Goal: Task Accomplishment & Management: Manage account settings

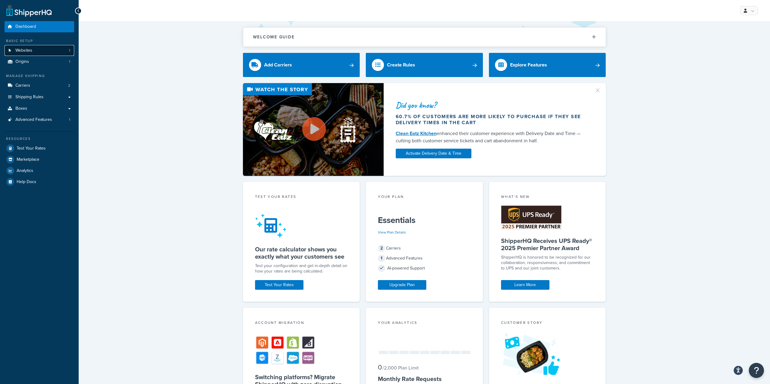
click at [29, 50] on span "Websites" at bounding box center [23, 50] width 17 height 5
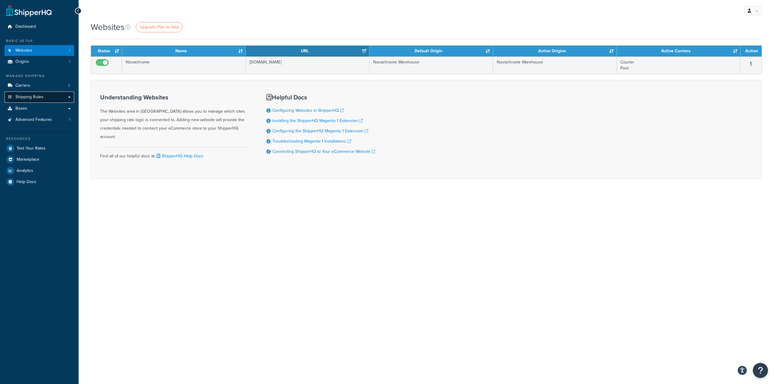
click at [37, 98] on span "Shipping Rules" at bounding box center [29, 97] width 28 height 5
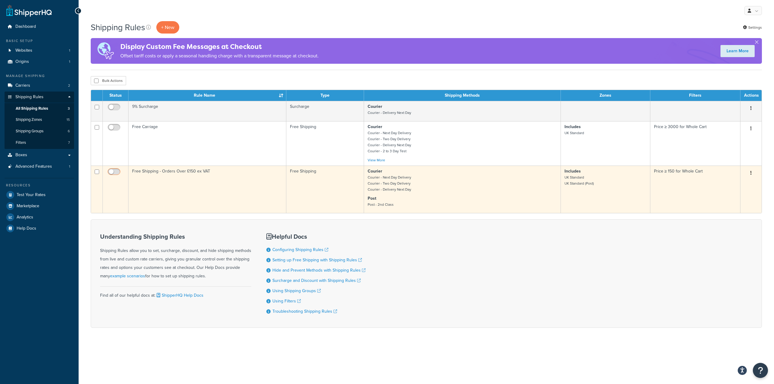
click at [111, 171] on input "checkbox" at bounding box center [114, 174] width 17 height 8
checkbox input "true"
click at [752, 175] on button "button" at bounding box center [751, 173] width 8 height 10
click at [728, 189] on link "Edit" at bounding box center [731, 184] width 48 height 12
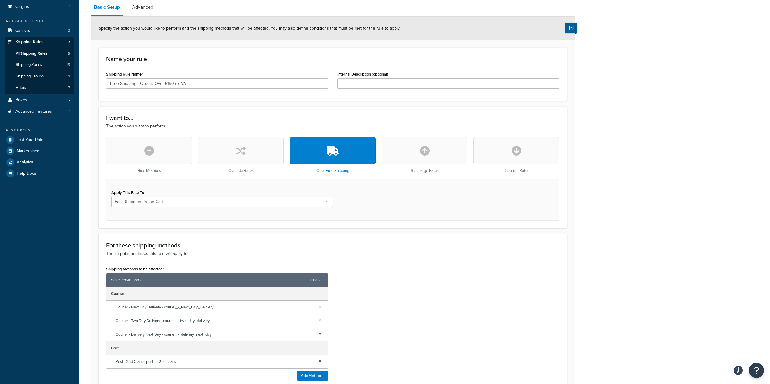
scroll to position [60, 0]
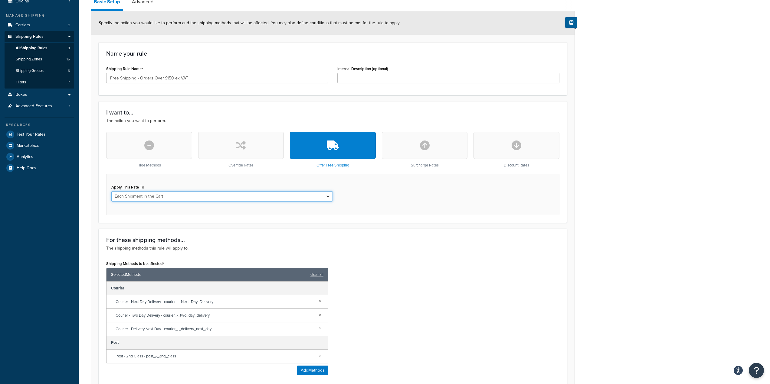
click at [157, 197] on select "Each Shipment in the Cart Each Shipping Group in the Cart Each Item within a Sh…" at bounding box center [221, 196] width 221 height 10
click at [111, 191] on select "Each Shipment in the Cart Each Shipping Group in the Cart Each Item within a Sh…" at bounding box center [221, 196] width 221 height 10
click at [167, 197] on select "Each Shipment in the Cart Each Shipping Group in the Cart Each Item within a Sh…" at bounding box center [221, 196] width 221 height 10
click at [111, 191] on select "Each Shipment in the Cart Each Shipping Group in the Cart Each Item within a Sh…" at bounding box center [221, 196] width 221 height 10
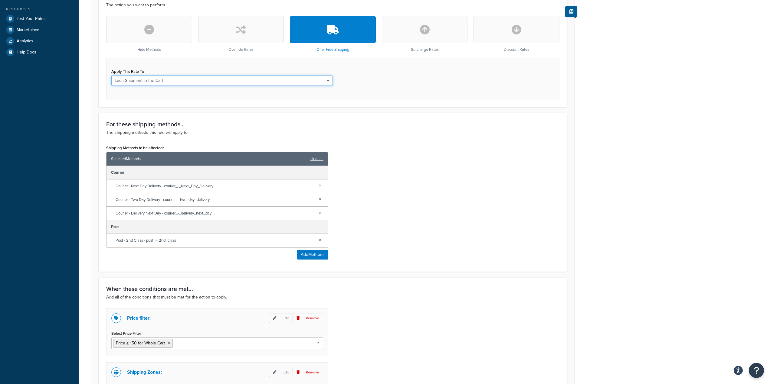
scroll to position [212, 0]
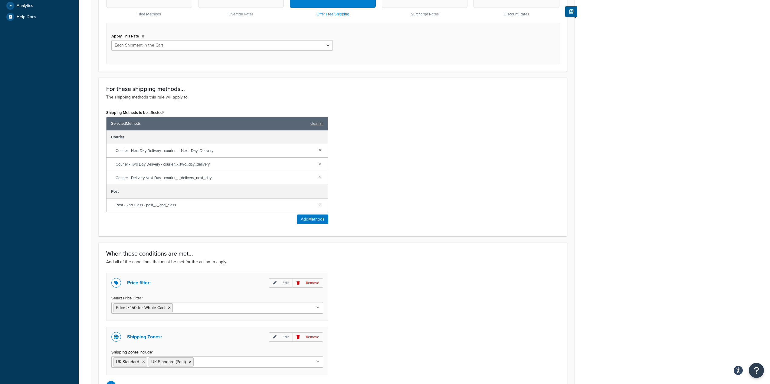
click at [319, 310] on ul "Price ≥ 150 for Whole Cart" at bounding box center [217, 307] width 212 height 11
click at [342, 304] on div "Price filter: Edit Remove Select Price Filter Price ≥ 150 for Whole Cart Price …" at bounding box center [333, 332] width 462 height 118
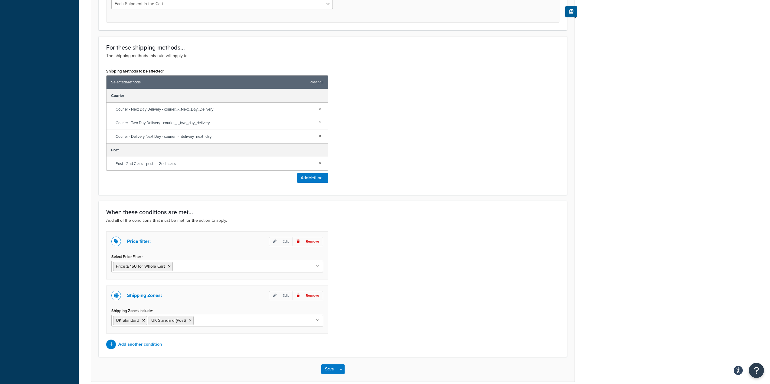
scroll to position [272, 0]
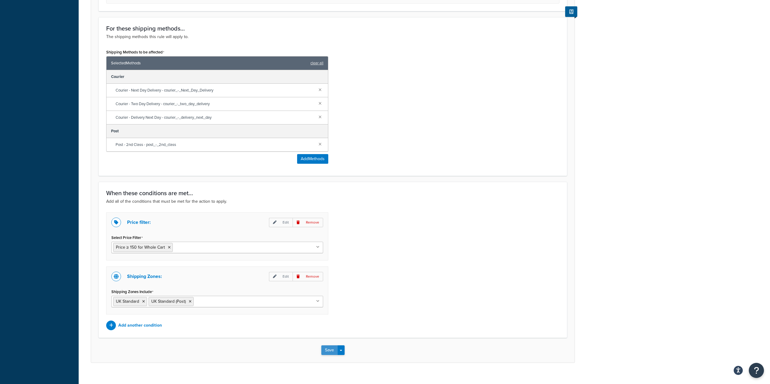
click at [334, 350] on button "Save" at bounding box center [329, 351] width 16 height 10
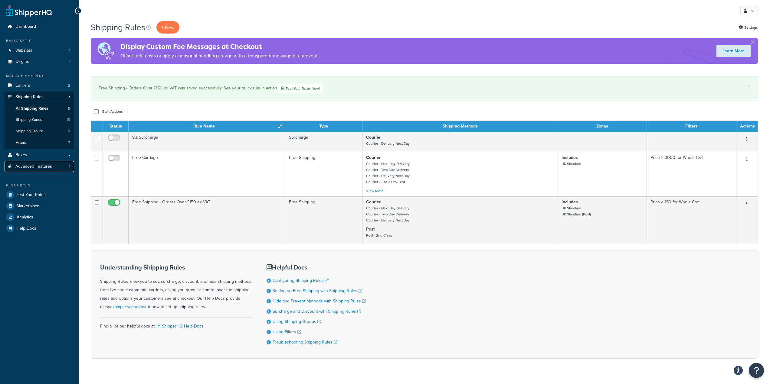
click at [49, 167] on span "Advanced Features" at bounding box center [33, 166] width 37 height 5
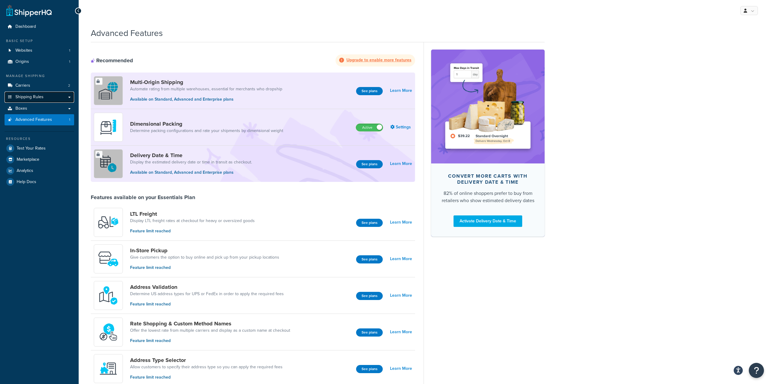
click at [44, 97] on link "Shipping Rules" at bounding box center [40, 97] width 70 height 11
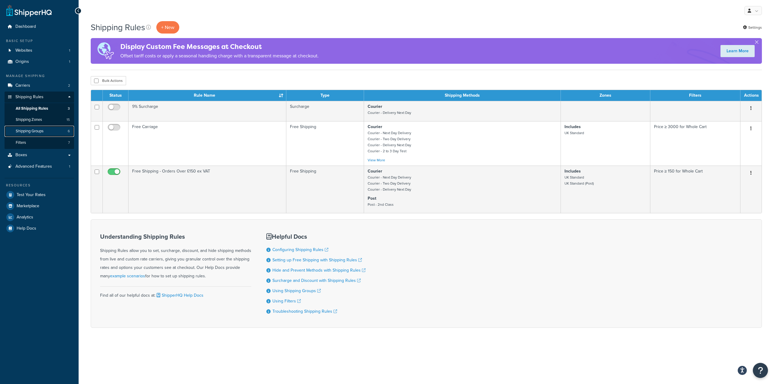
click at [38, 131] on span "Shipping Groups" at bounding box center [30, 131] width 28 height 5
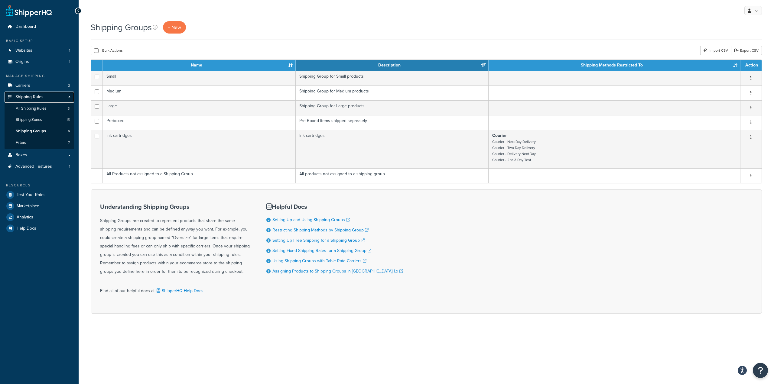
click at [35, 97] on span "Shipping Rules" at bounding box center [29, 97] width 28 height 5
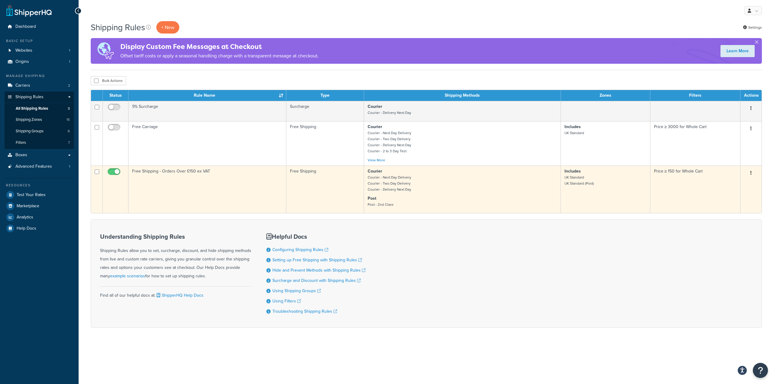
click at [119, 172] on input "checkbox" at bounding box center [114, 174] width 17 height 8
checkbox input "false"
click at [751, 175] on icon "button" at bounding box center [751, 173] width 1 height 4
click at [727, 185] on link "Edit" at bounding box center [731, 184] width 48 height 12
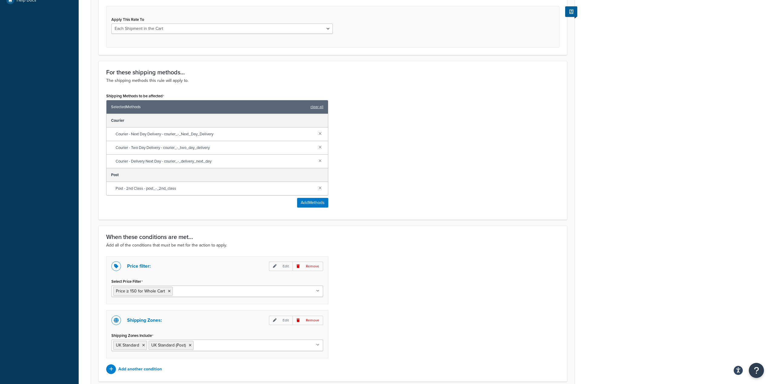
scroll to position [242, 0]
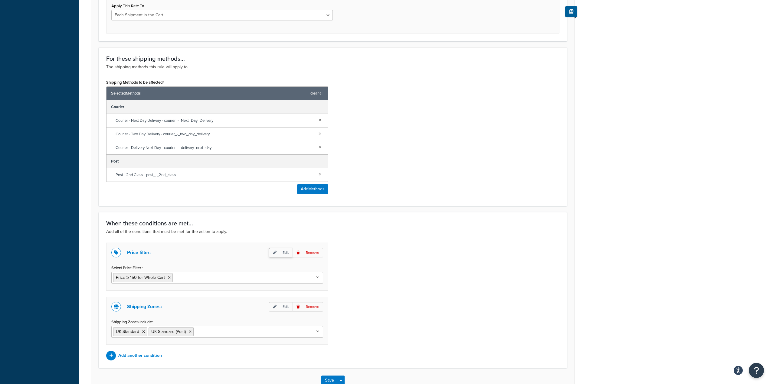
click at [282, 254] on p "Edit" at bounding box center [281, 252] width 24 height 9
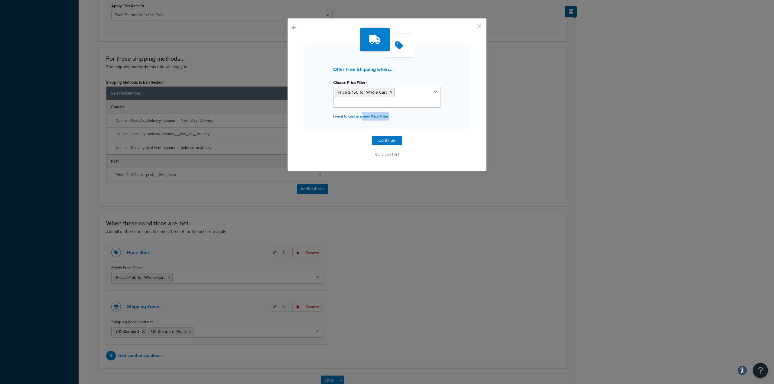
drag, startPoint x: 359, startPoint y: 116, endPoint x: 359, endPoint y: 140, distance: 23.9
click at [360, 151] on div "Offer Free Shipping when... Choose Price Filter Price ≥ 150 for Whole Cart Pric…" at bounding box center [387, 93] width 169 height 131
click at [353, 118] on p "I want to create a new Price Filter" at bounding box center [387, 116] width 108 height 8
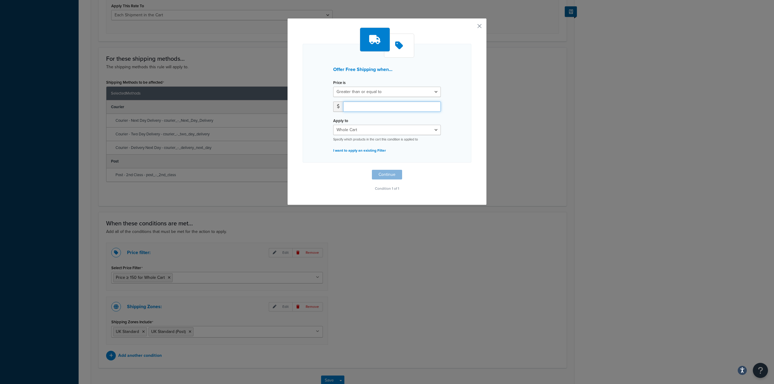
click at [355, 107] on input "number" at bounding box center [392, 107] width 98 height 10
click at [377, 124] on div "Apply to Whole Cart Everything in Shipping Group Everything at Origin Each Item…" at bounding box center [387, 128] width 108 height 25
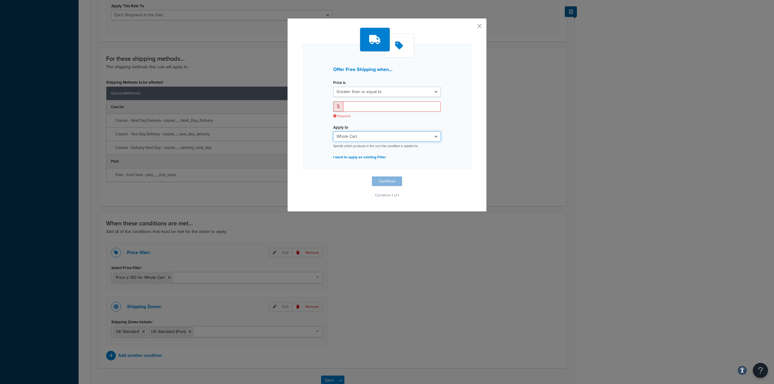
click at [378, 135] on select "Whole Cart Everything in Shipping Group Everything at Origin Each Item within S…" at bounding box center [387, 137] width 108 height 10
click at [333, 132] on select "Whole Cart Everything in Shipping Group Everything at Origin Each Item within S…" at bounding box center [387, 137] width 108 height 10
click at [471, 28] on button "button" at bounding box center [471, 29] width 2 height 2
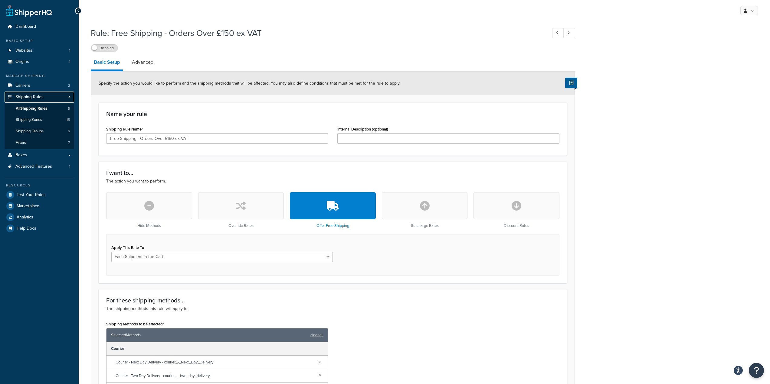
click at [27, 97] on span "Shipping Rules" at bounding box center [29, 97] width 28 height 5
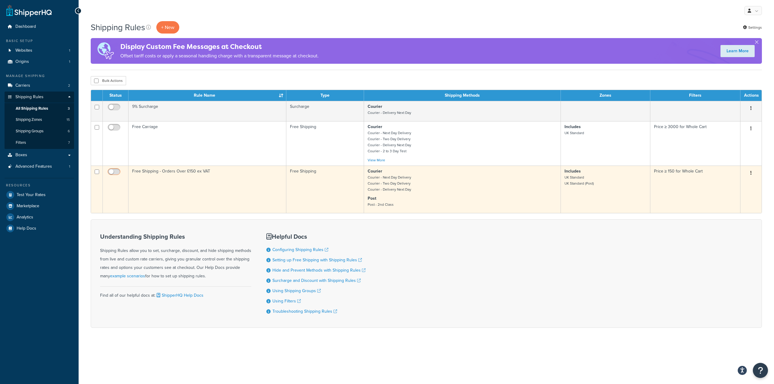
click at [115, 174] on input "checkbox" at bounding box center [114, 174] width 17 height 8
checkbox input "true"
click at [113, 172] on input "checkbox" at bounding box center [114, 174] width 17 height 8
checkbox input "false"
click at [752, 175] on button "button" at bounding box center [751, 173] width 8 height 10
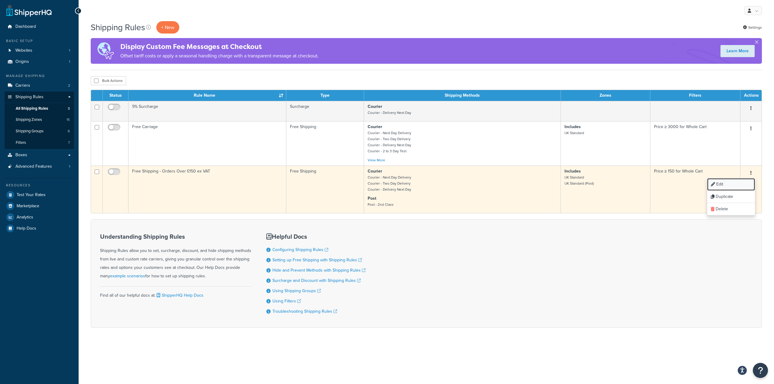
click at [731, 185] on link "Edit" at bounding box center [731, 184] width 48 height 12
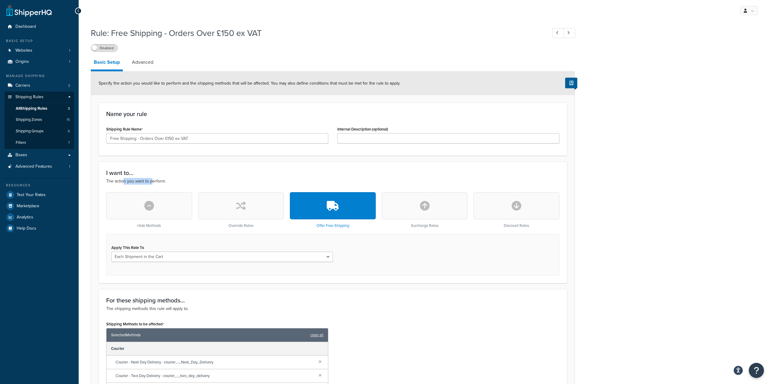
drag, startPoint x: 123, startPoint y: 181, endPoint x: 171, endPoint y: 185, distance: 48.5
click at [151, 181] on p "The action you want to perform." at bounding box center [332, 181] width 453 height 7
click at [259, 202] on button "button" at bounding box center [241, 205] width 86 height 27
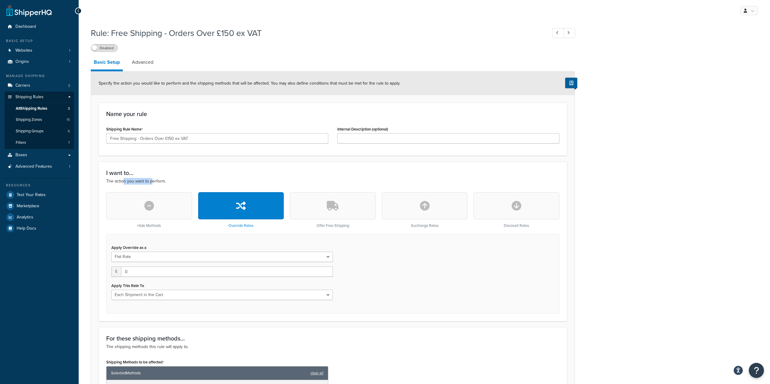
click at [323, 207] on button "button" at bounding box center [333, 205] width 86 height 27
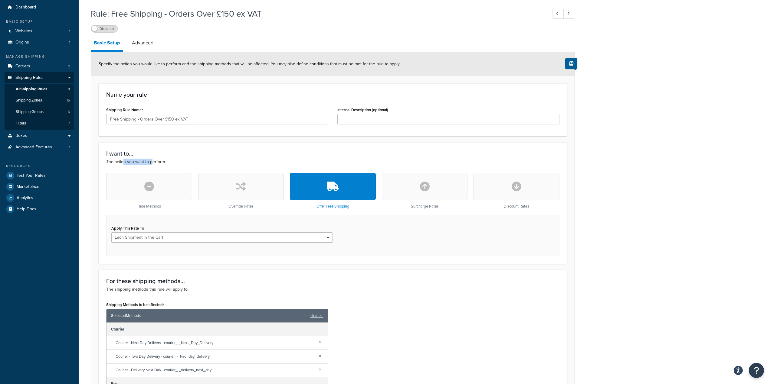
scroll to position [30, 0]
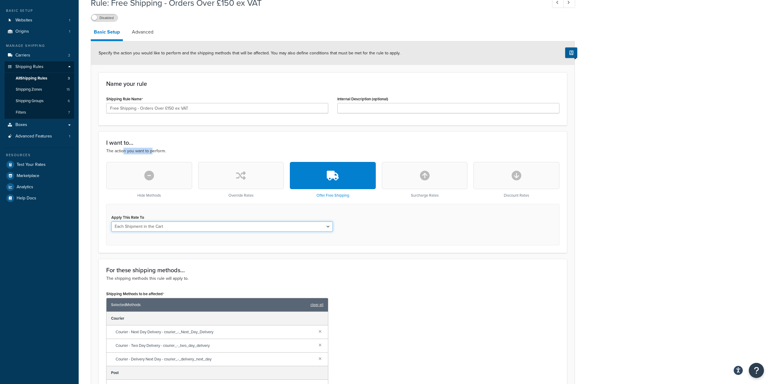
click at [225, 226] on select "Each Shipment in the Cart Each Shipping Group in the Cart Each Item within a Sh…" at bounding box center [221, 227] width 221 height 10
click at [111, 222] on select "Each Shipment in the Cart Each Shipping Group in the Cart Each Item within a Sh…" at bounding box center [221, 227] width 221 height 10
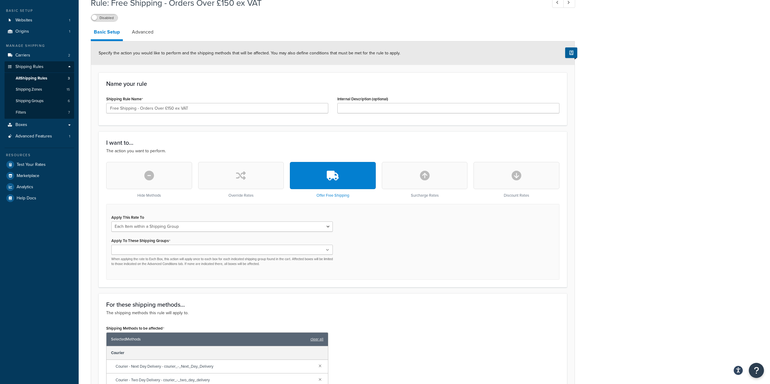
click at [180, 249] on ul at bounding box center [221, 250] width 221 height 10
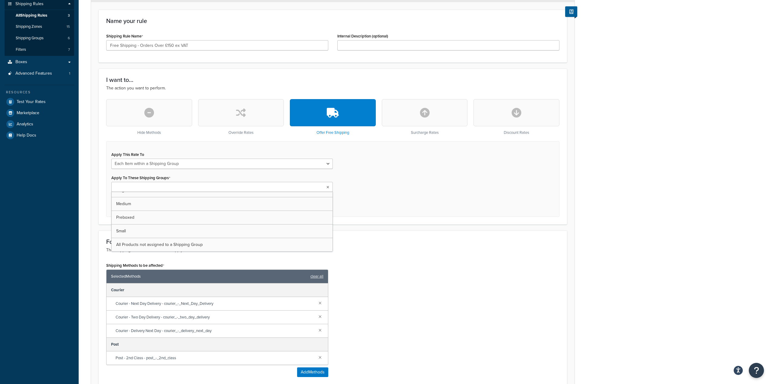
scroll to position [121, 0]
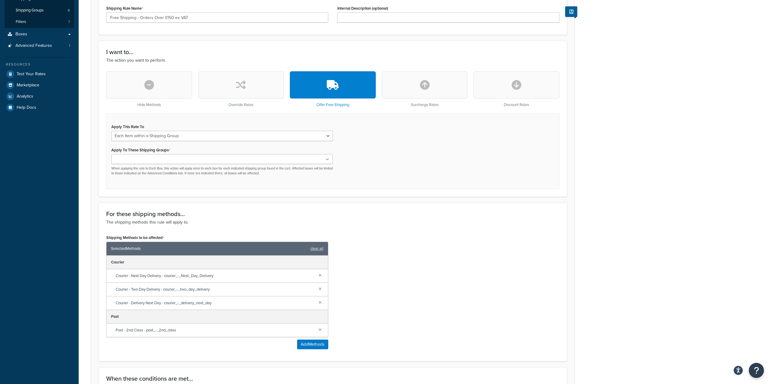
click at [435, 244] on div "Shipping Methods to be affected Selected Methods clear all Courier Courier - Ne…" at bounding box center [333, 293] width 462 height 121
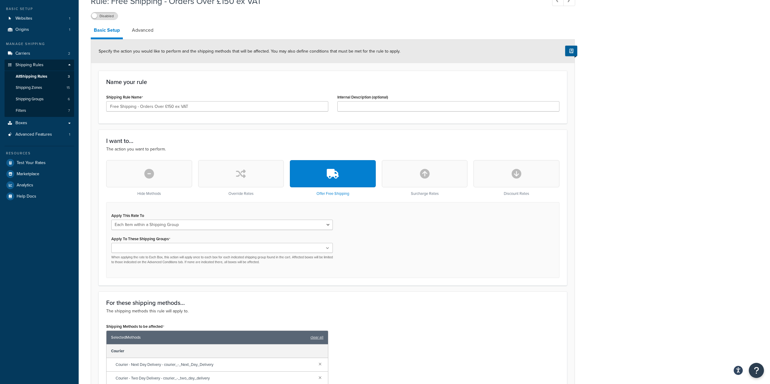
scroll to position [30, 0]
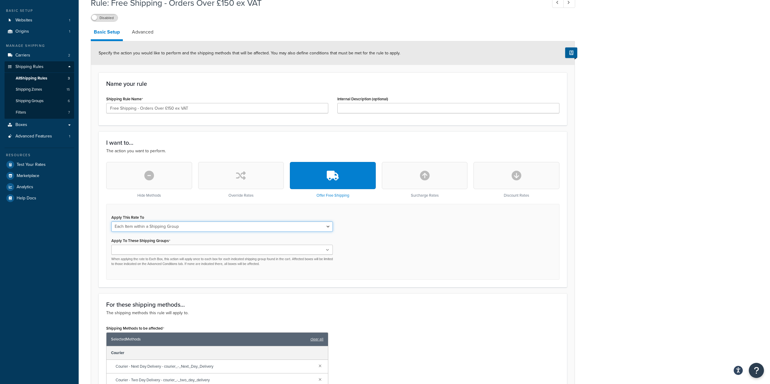
click at [241, 226] on select "Each Shipment in the Cart Each Shipping Group in the Cart Each Item within a Sh…" at bounding box center [221, 227] width 221 height 10
click at [111, 222] on select "Each Shipment in the Cart Each Shipping Group in the Cart Each Item within a Sh…" at bounding box center [221, 227] width 221 height 10
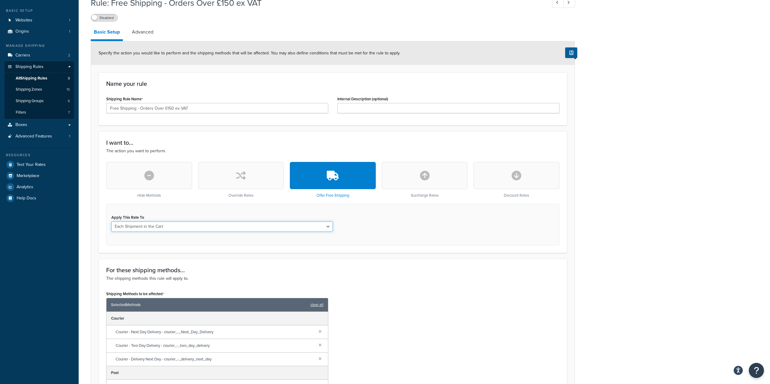
click at [327, 223] on select "Each Shipment in the Cart Each Shipping Group in the Cart Each Item within a Sh…" at bounding box center [221, 227] width 221 height 10
click at [111, 222] on select "Each Shipment in the Cart Each Shipping Group in the Cart Each Item within a Sh…" at bounding box center [221, 227] width 221 height 10
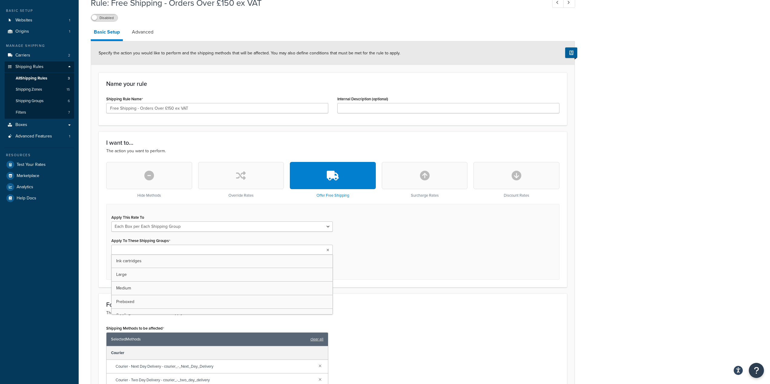
click at [233, 248] on ul at bounding box center [221, 250] width 221 height 10
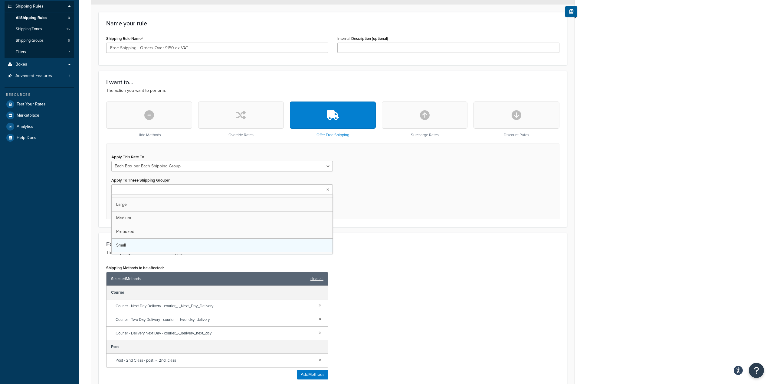
scroll to position [0, 0]
click at [378, 209] on div "Apply This Rate To Each Shipment in the Cart Each Shipping Group in the Cart Ea…" at bounding box center [332, 182] width 453 height 76
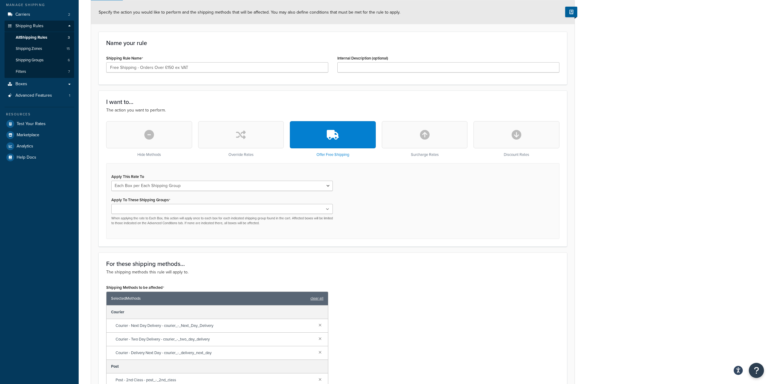
scroll to position [60, 0]
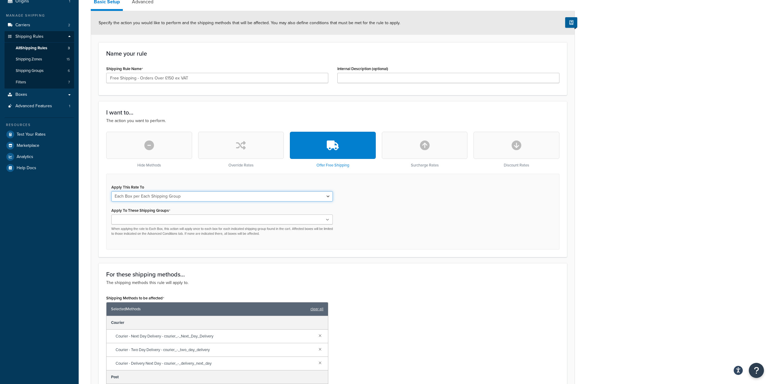
click at [328, 196] on select "Each Shipment in the Cart Each Shipping Group in the Cart Each Item within a Sh…" at bounding box center [221, 196] width 221 height 10
click at [111, 191] on select "Each Shipment in the Cart Each Shipping Group in the Cart Each Item within a Sh…" at bounding box center [221, 196] width 221 height 10
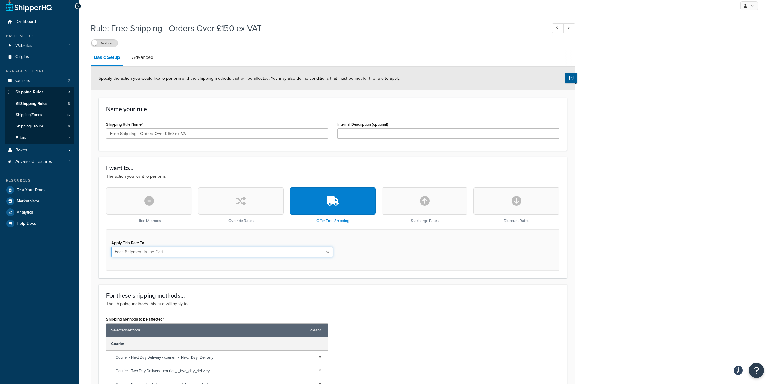
scroll to position [0, 0]
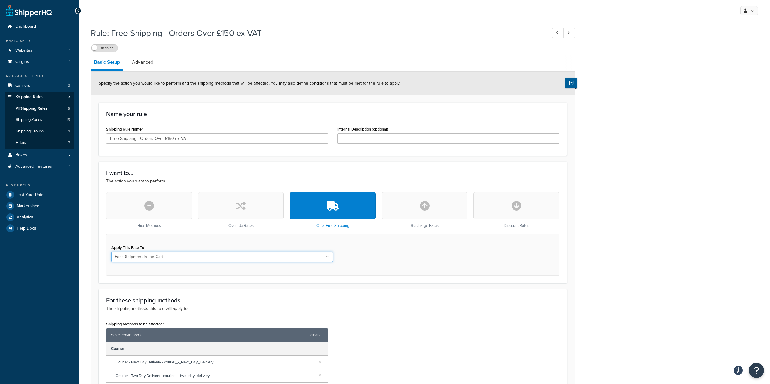
click at [305, 257] on select "Each Shipment in the Cart Each Shipping Group in the Cart Each Item within a Sh…" at bounding box center [221, 257] width 221 height 10
select select "ITEM"
click at [111, 252] on select "Each Shipment in the Cart Each Shipping Group in the Cart Each Item within a Sh…" at bounding box center [221, 257] width 221 height 10
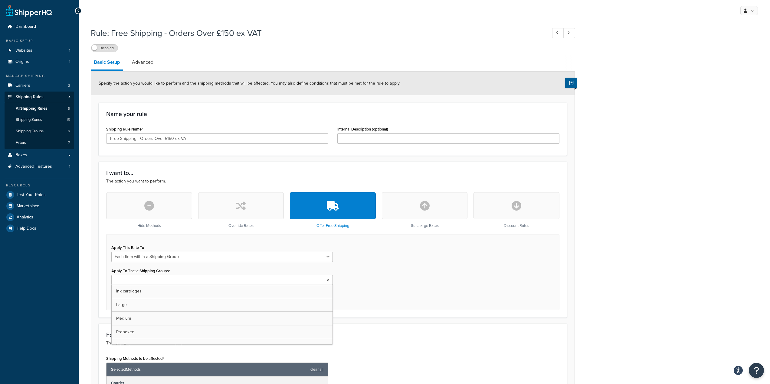
click at [250, 280] on ul at bounding box center [221, 280] width 221 height 10
click at [367, 271] on div "Apply This Rate To Each Shipment in the Cart Each Shipping Group in the Cart Ea…" at bounding box center [332, 272] width 453 height 76
click at [29, 98] on span "Shipping Rules" at bounding box center [29, 97] width 28 height 5
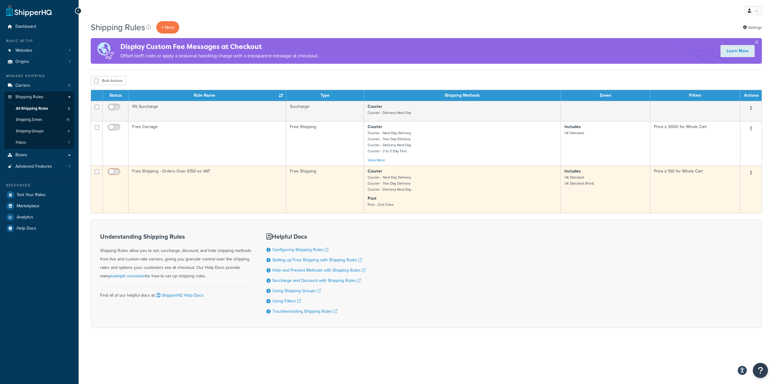
click at [111, 171] on input "checkbox" at bounding box center [114, 174] width 17 height 8
checkbox input "true"
click at [117, 169] on span at bounding box center [114, 171] width 13 height 7
click at [117, 170] on input "checkbox" at bounding box center [114, 174] width 17 height 8
checkbox input "false"
